Goal: Task Accomplishment & Management: Manage account settings

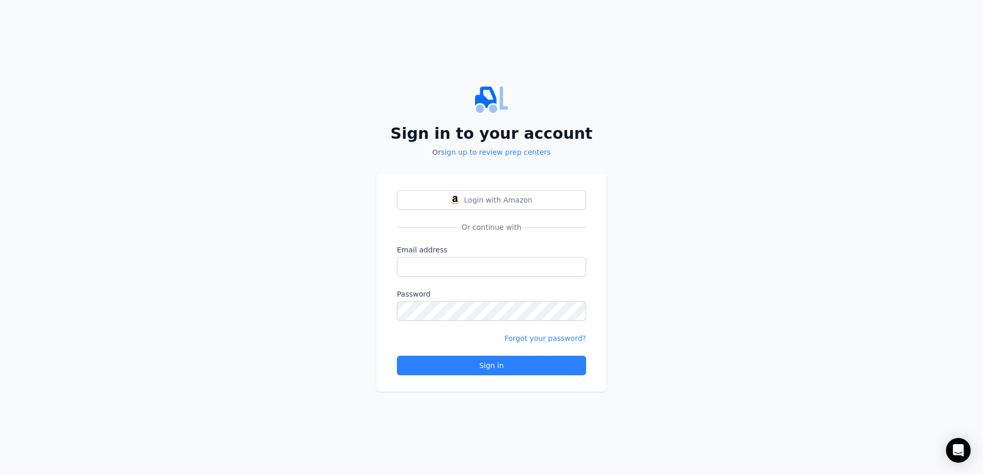
click at [731, 16] on div "Sign in to your account Or sign up to review prep centers Login with Amazon Or …" at bounding box center [491, 237] width 983 height 475
click at [415, 264] on input "Email address" at bounding box center [491, 267] width 189 height 20
click at [675, 219] on div "Sign in to your account Or sign up to review prep centers Login with Amazon Or …" at bounding box center [491, 237] width 983 height 475
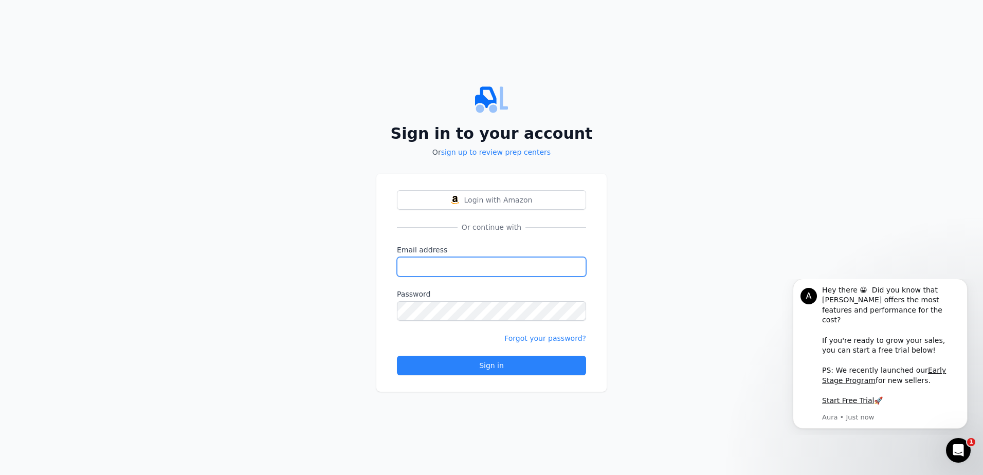
click at [509, 268] on input "Email address" at bounding box center [491, 267] width 189 height 20
click at [432, 264] on input "Email address" at bounding box center [491, 267] width 189 height 20
type input "[EMAIL_ADDRESS][DOMAIN_NAME]"
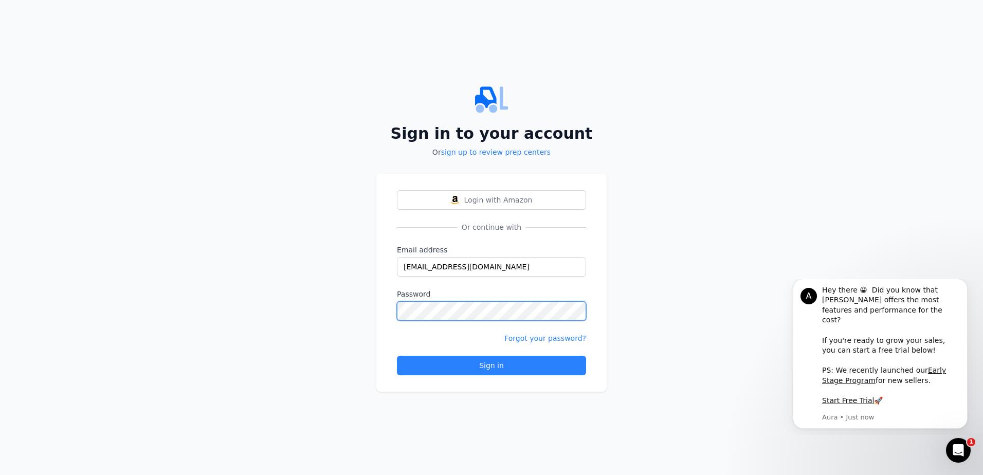
click at [397, 356] on button "Sign in" at bounding box center [491, 366] width 189 height 20
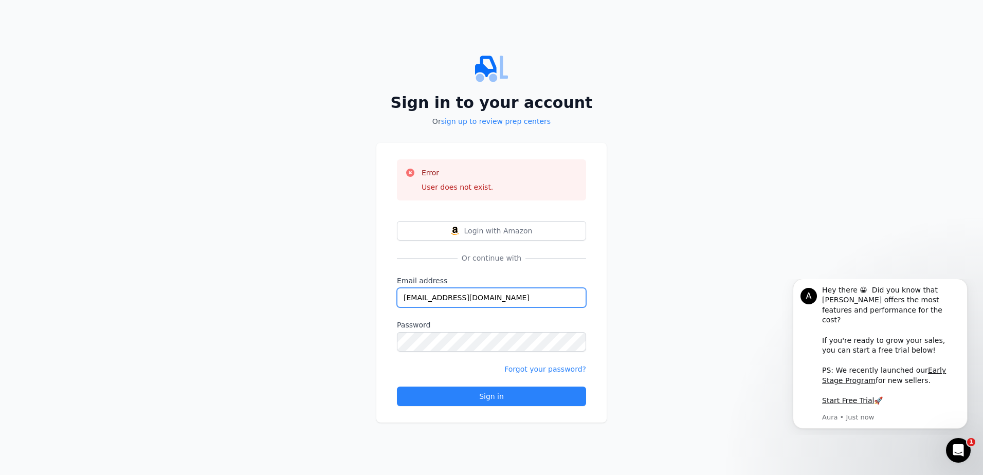
drag, startPoint x: 501, startPoint y: 303, endPoint x: 394, endPoint y: 295, distance: 107.2
click at [394, 295] on div "Error User does not exist. Login with Amazon Or continue with Email address [EM…" at bounding box center [491, 283] width 230 height 280
click at [546, 274] on div "Error User does not exist. Login with Amazon Or continue with Email address [EM…" at bounding box center [491, 283] width 230 height 280
